Goal: Information Seeking & Learning: Learn about a topic

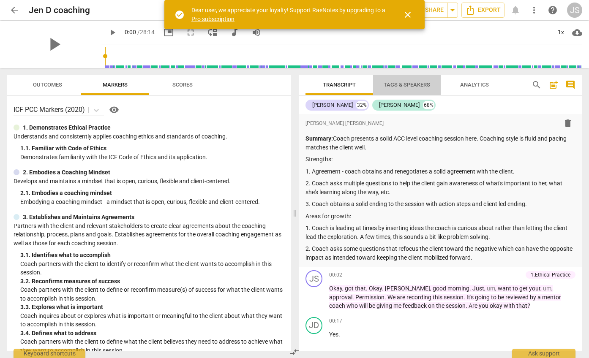
click at [407, 86] on span "Tags & Speakers" at bounding box center [407, 85] width 46 height 6
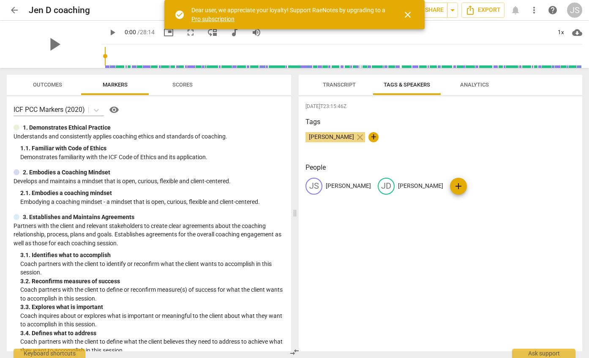
click at [347, 82] on span "Transcript" at bounding box center [339, 85] width 33 height 6
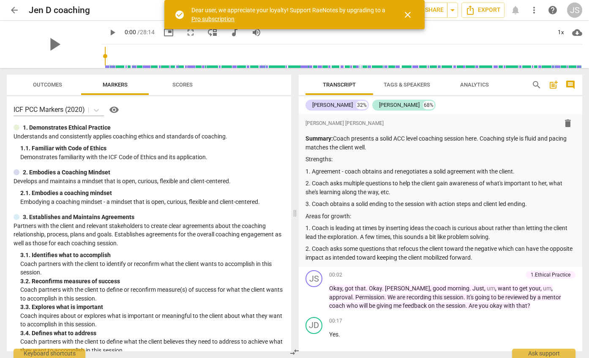
click at [56, 82] on span "Outcomes" at bounding box center [47, 85] width 29 height 6
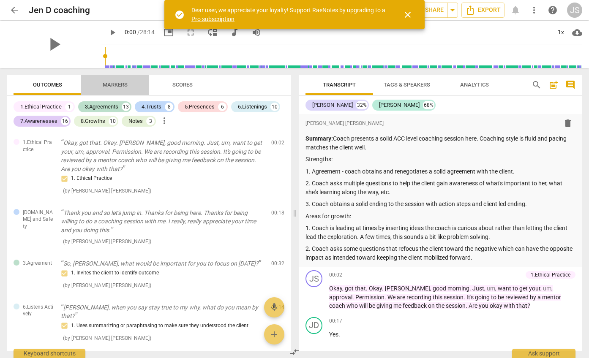
click at [116, 85] on span "Markers" at bounding box center [115, 85] width 25 height 6
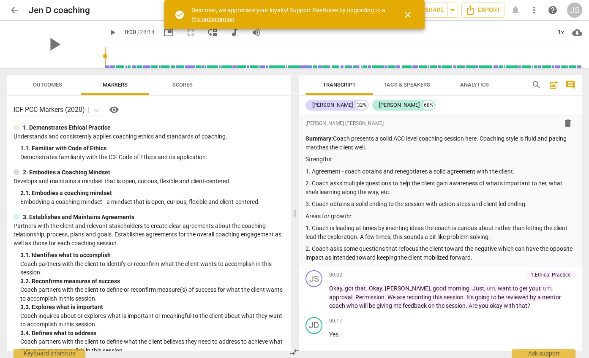
click at [181, 86] on span "Scores" at bounding box center [182, 85] width 20 height 6
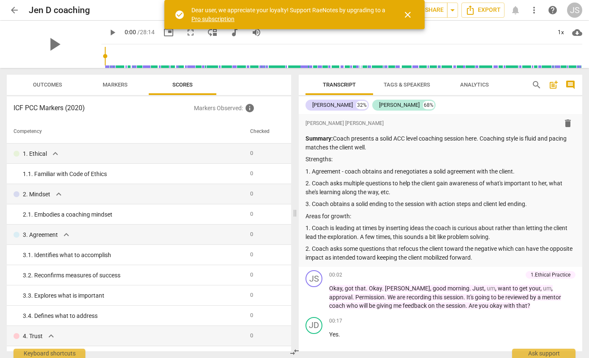
click at [107, 82] on span "Markers" at bounding box center [115, 85] width 25 height 6
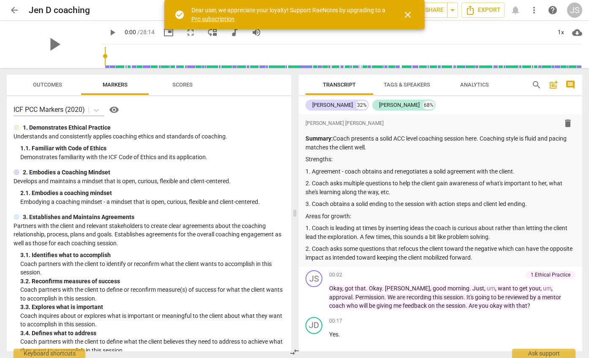
click at [404, 14] on span "close" at bounding box center [408, 15] width 10 height 10
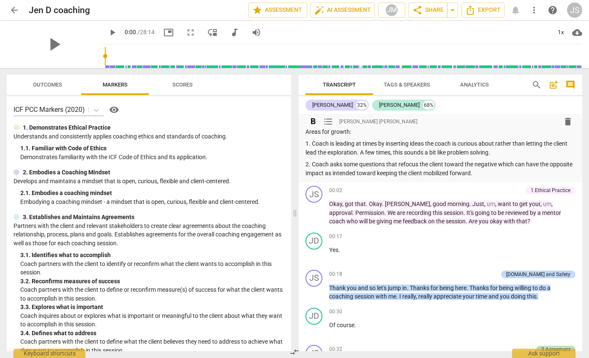
scroll to position [101, 0]
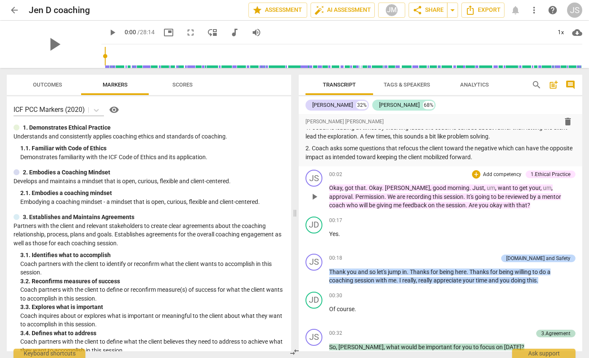
click at [541, 174] on div "1.Ethical Practice" at bounding box center [551, 175] width 40 height 8
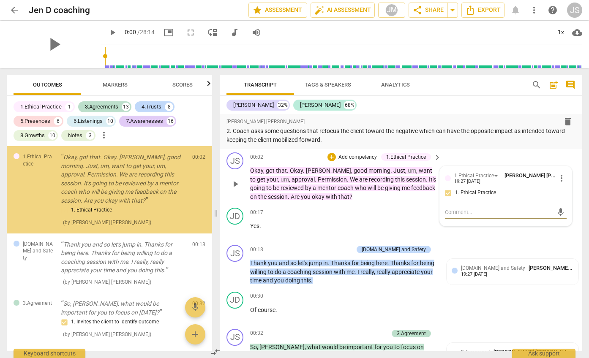
scroll to position [83, 0]
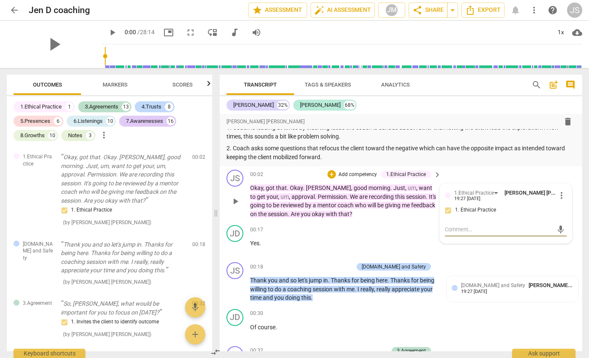
click at [558, 196] on span "more_vert" at bounding box center [562, 196] width 10 height 10
click at [373, 153] on div at bounding box center [294, 179] width 589 height 358
click at [336, 152] on p "2. Coach asks some questions that refocus the client toward the negative which …" at bounding box center [401, 152] width 349 height 17
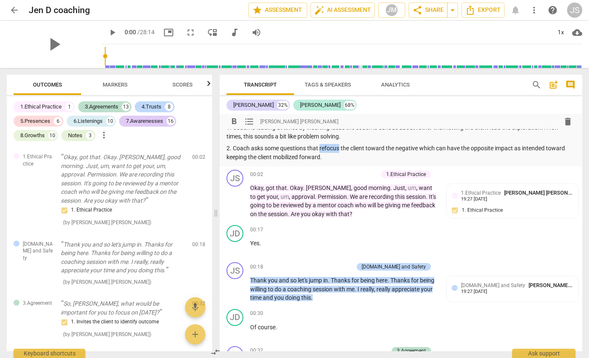
click at [336, 152] on p "2. Coach asks some questions that refocus the client toward the negative which …" at bounding box center [401, 152] width 349 height 17
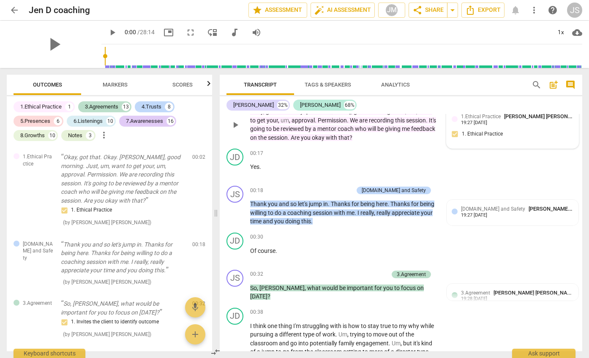
scroll to position [164, 0]
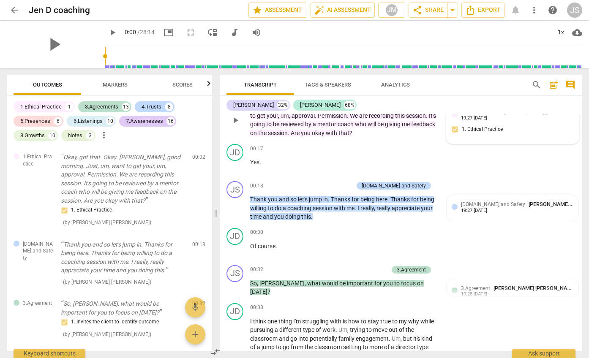
click at [474, 210] on div "19:27 [DATE]" at bounding box center [474, 210] width 26 height 5
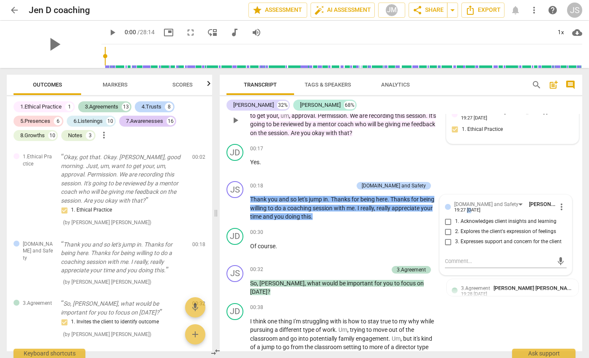
click at [474, 210] on div "19:27 [DATE]" at bounding box center [467, 210] width 26 height 5
click at [475, 118] on div "19:27 [DATE]" at bounding box center [474, 118] width 26 height 5
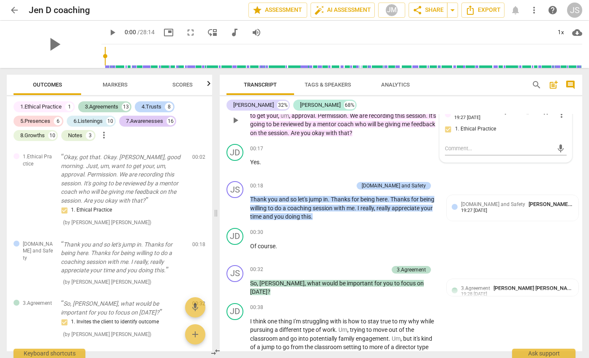
click at [475, 118] on div "19:27 [DATE]" at bounding box center [467, 117] width 26 height 5
click at [485, 209] on div "19:27 [DATE]" at bounding box center [474, 210] width 26 height 5
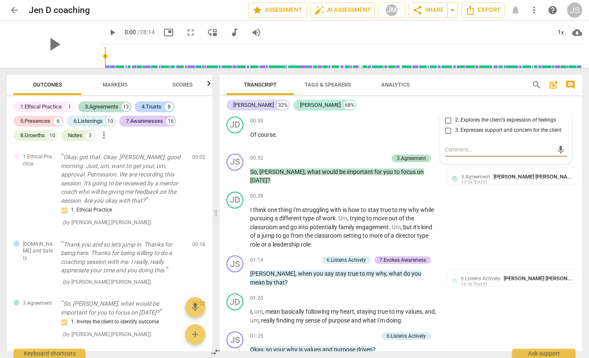
scroll to position [278, 0]
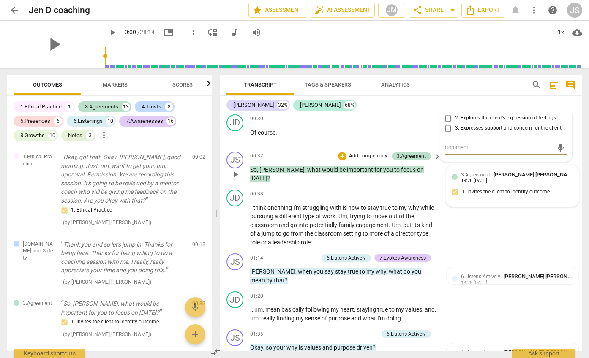
click at [481, 175] on span "3.Agreement" at bounding box center [475, 175] width 29 height 6
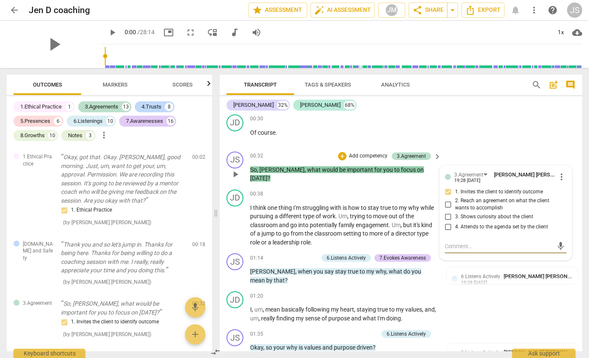
click at [448, 190] on input "1. Invites the client to identify outcome" at bounding box center [449, 192] width 14 height 10
click at [446, 191] on input "1. Invites the client to identify outcome" at bounding box center [449, 192] width 14 height 10
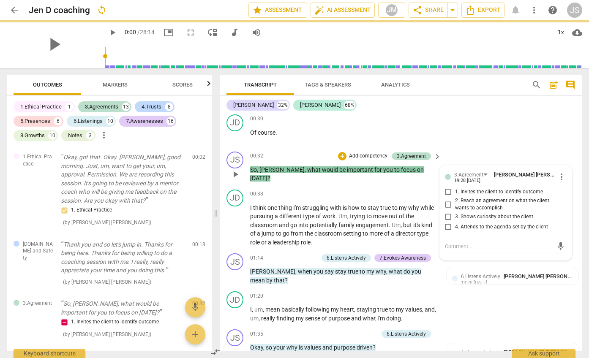
click at [448, 192] on input "1. Invites the client to identify outcome" at bounding box center [449, 192] width 14 height 10
checkbox input "true"
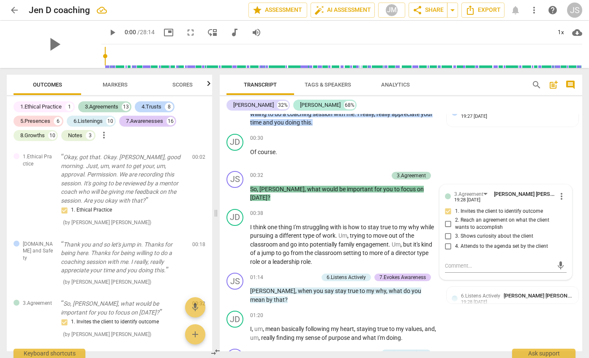
scroll to position [265, 0]
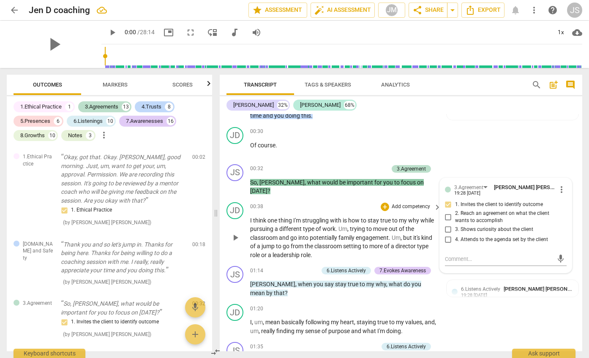
click at [350, 207] on div "00:38 + Add competency keyboard_arrow_right" at bounding box center [346, 206] width 192 height 9
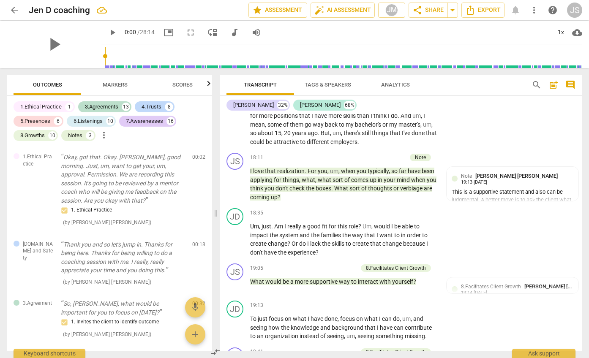
scroll to position [3493, 0]
